Goal: Task Accomplishment & Management: Manage account settings

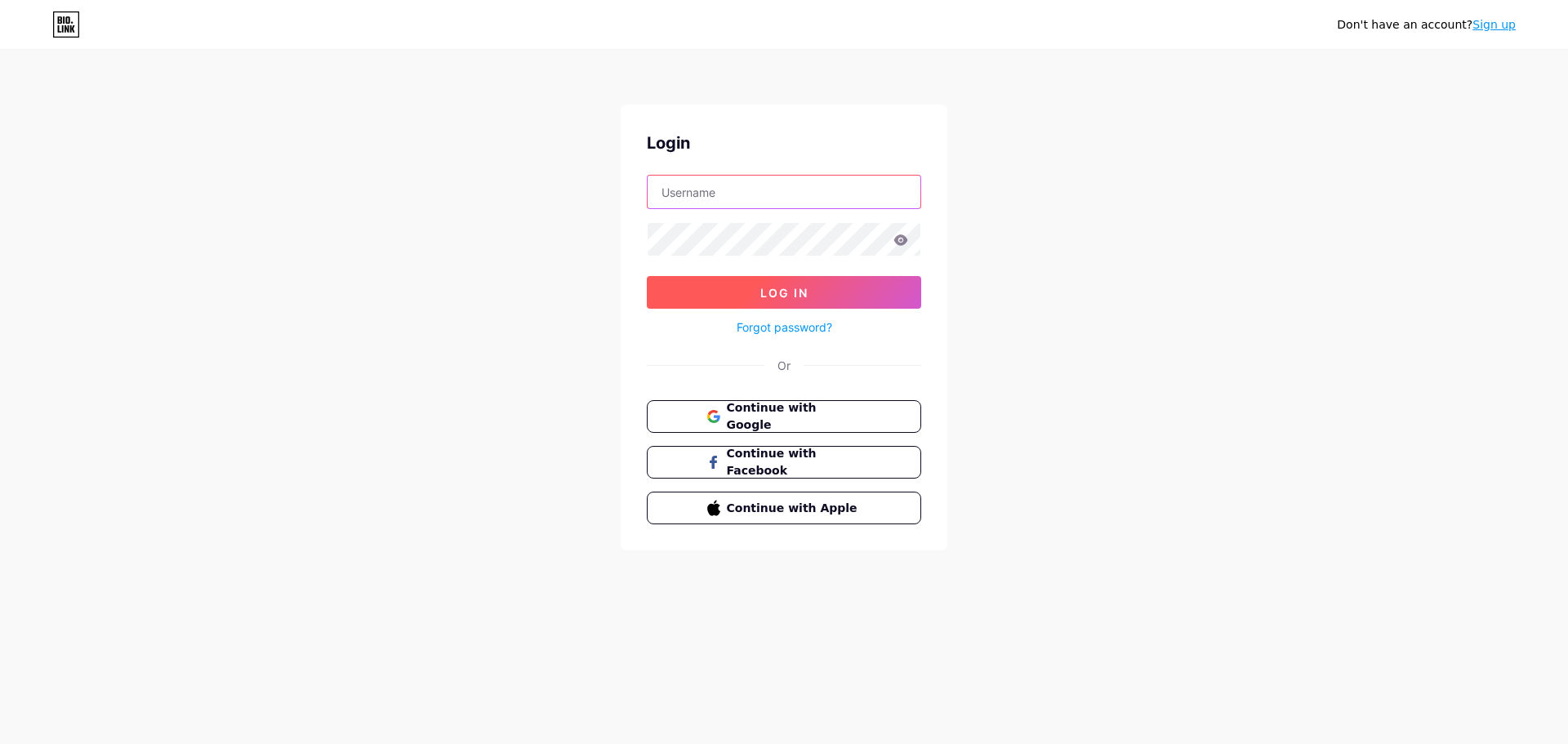
type input "[EMAIL_ADDRESS][DOMAIN_NAME]"
click at [802, 296] on span "Log In" at bounding box center [784, 292] width 48 height 14
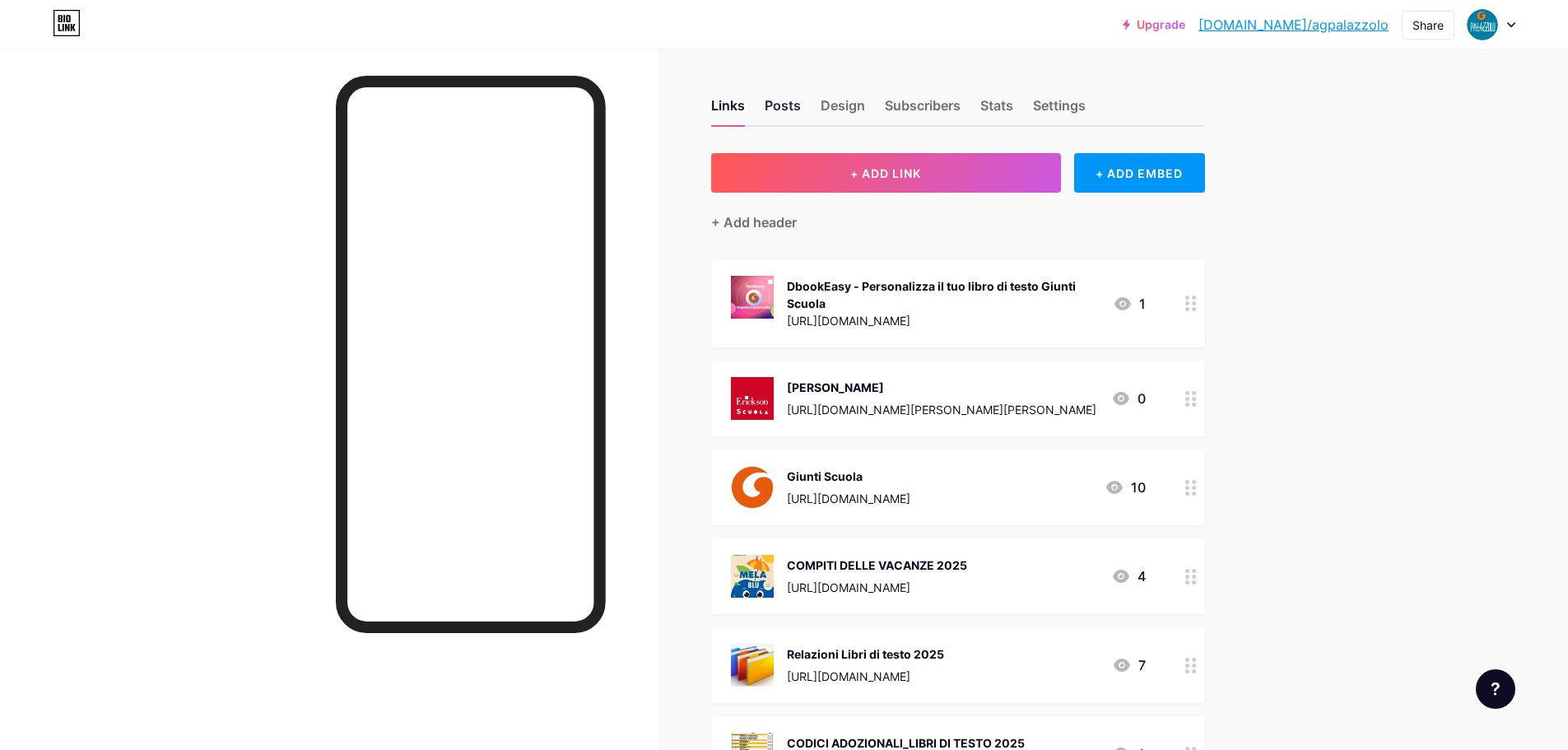
click at [778, 102] on div "Posts" at bounding box center [782, 110] width 36 height 30
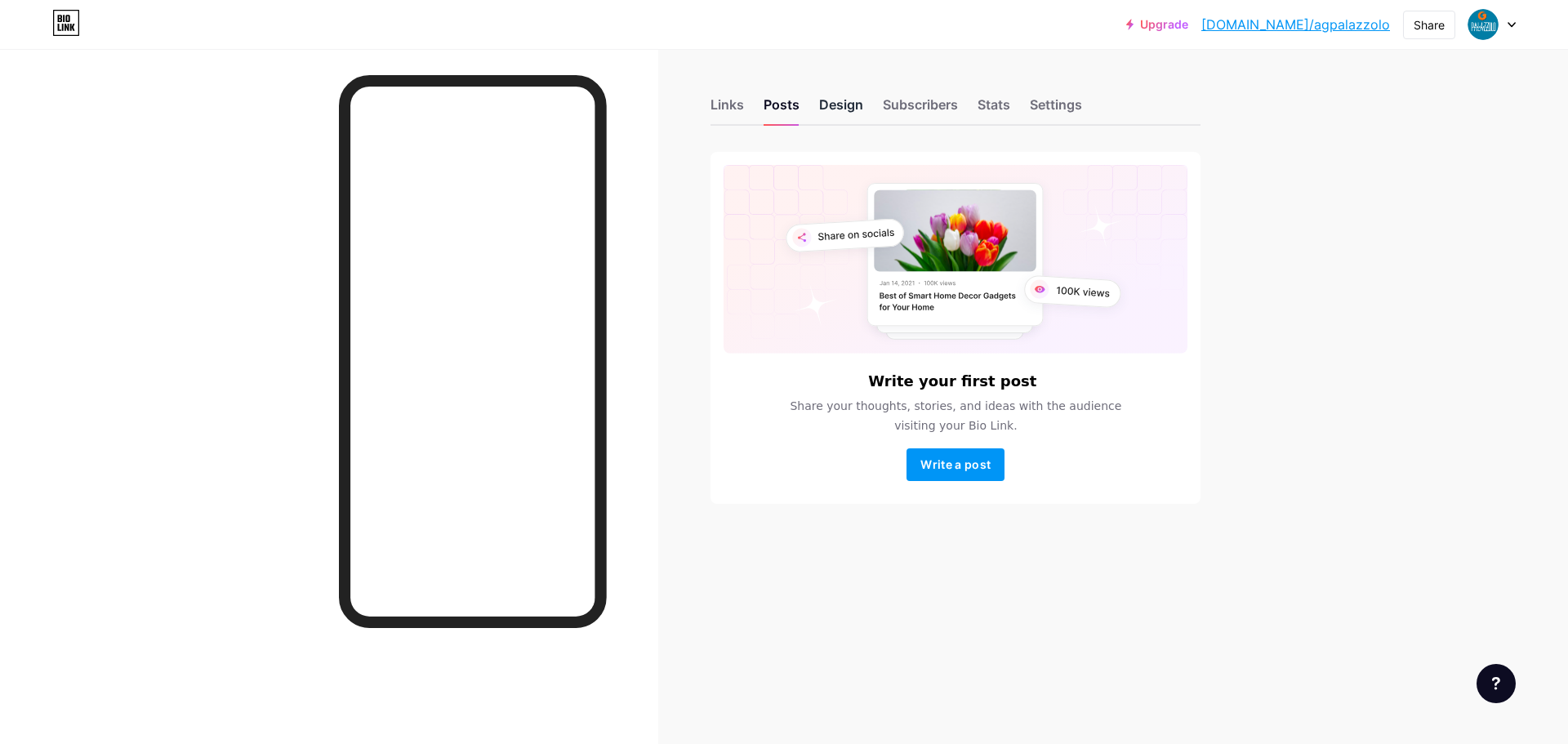
click at [851, 106] on div "Design" at bounding box center [841, 109] width 44 height 29
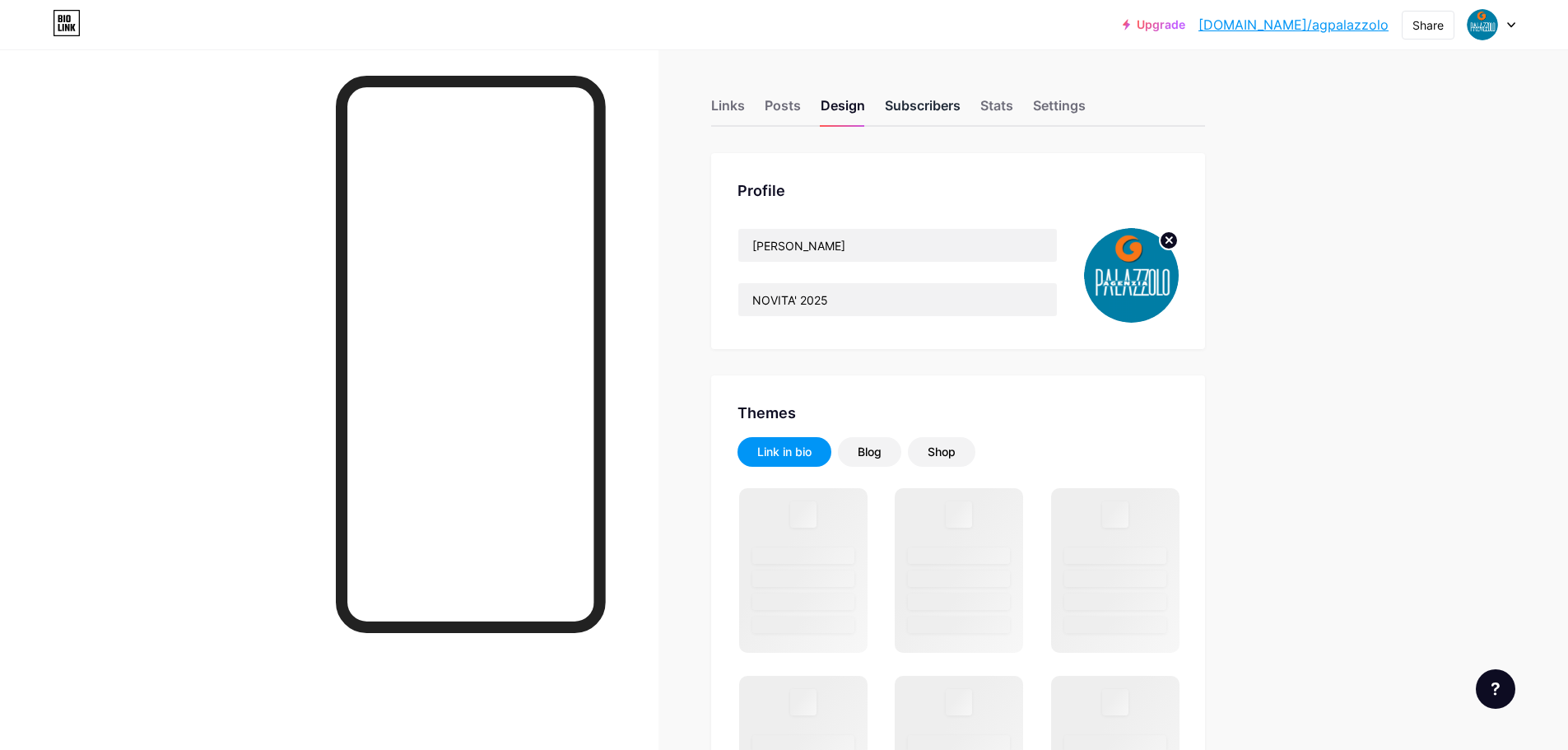
click at [924, 106] on div "Subscribers" at bounding box center [923, 110] width 76 height 30
